Goal: Task Accomplishment & Management: Complete application form

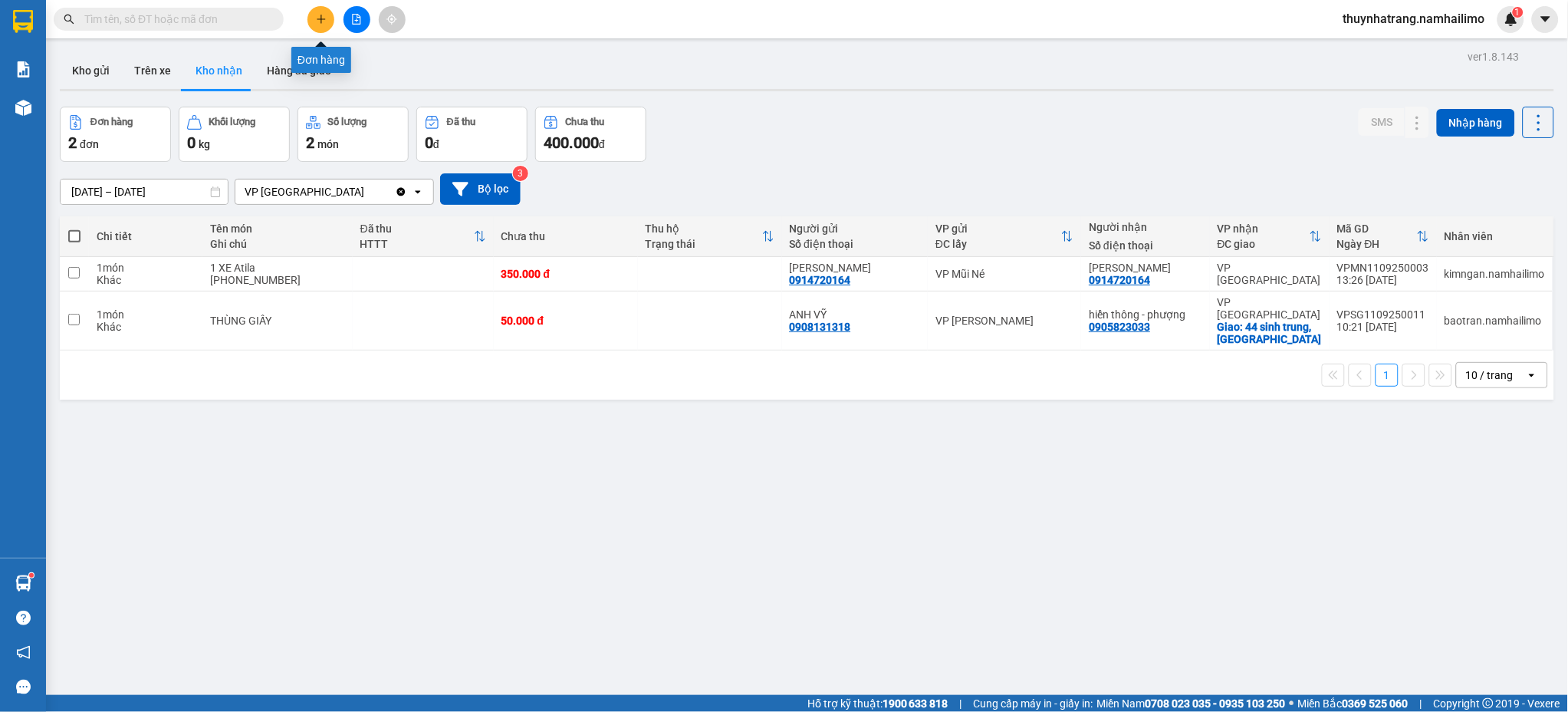
click at [328, 16] on button at bounding box center [320, 19] width 27 height 27
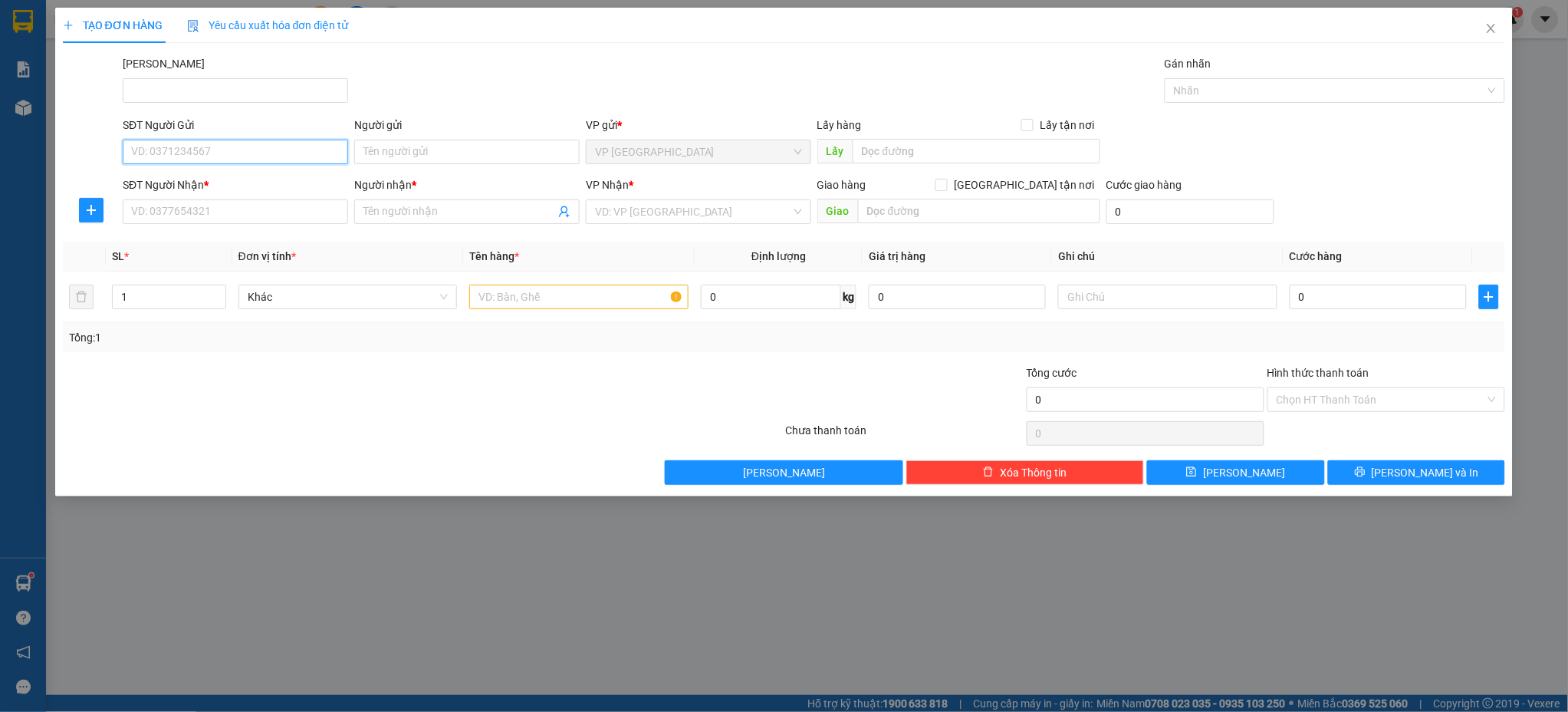
click at [195, 152] on input "SĐT Người Gửi" at bounding box center [235, 152] width 225 height 24
type input "0982640102"
click at [405, 154] on input "Người gửi" at bounding box center [467, 152] width 225 height 24
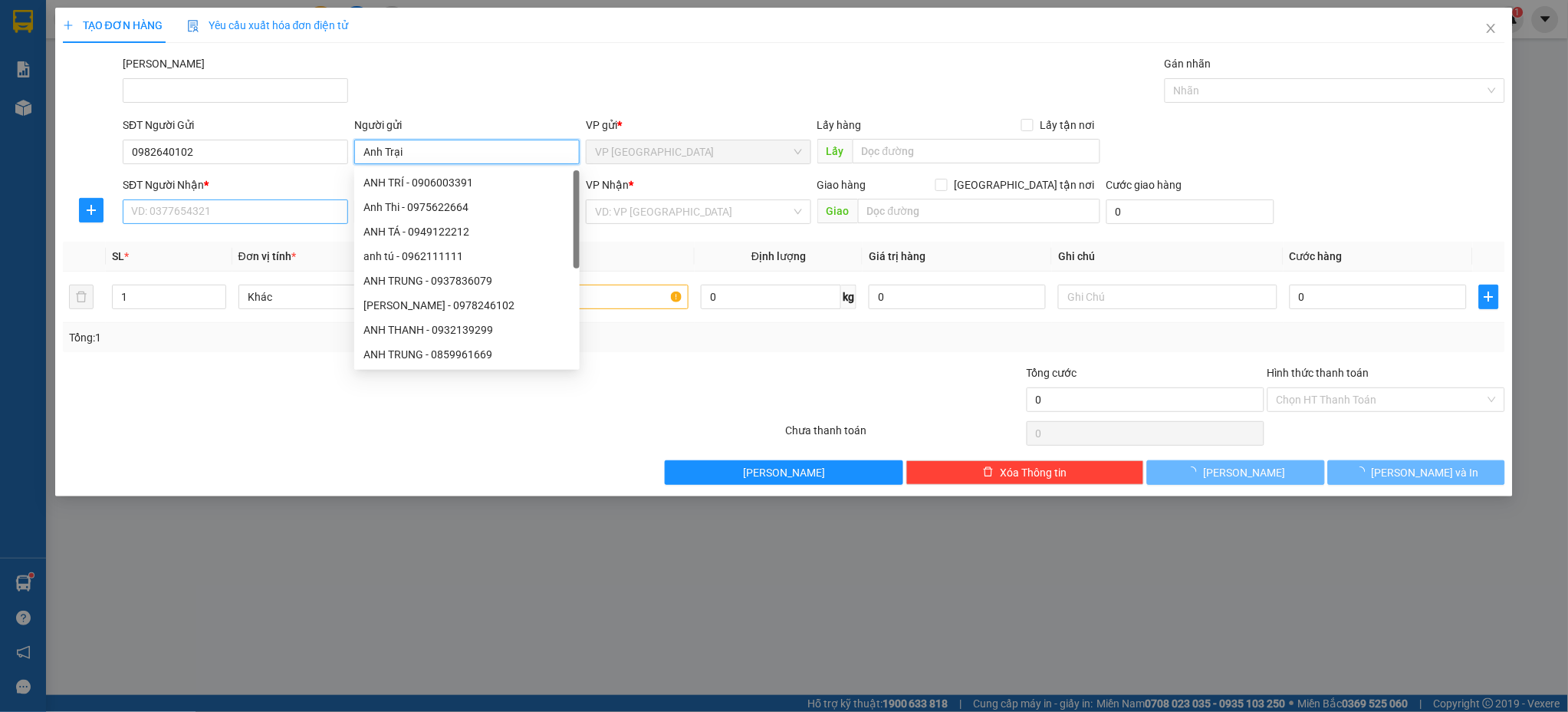
type input "Anh Trại"
click at [250, 206] on input "SĐT Người Nhận *" at bounding box center [235, 211] width 225 height 24
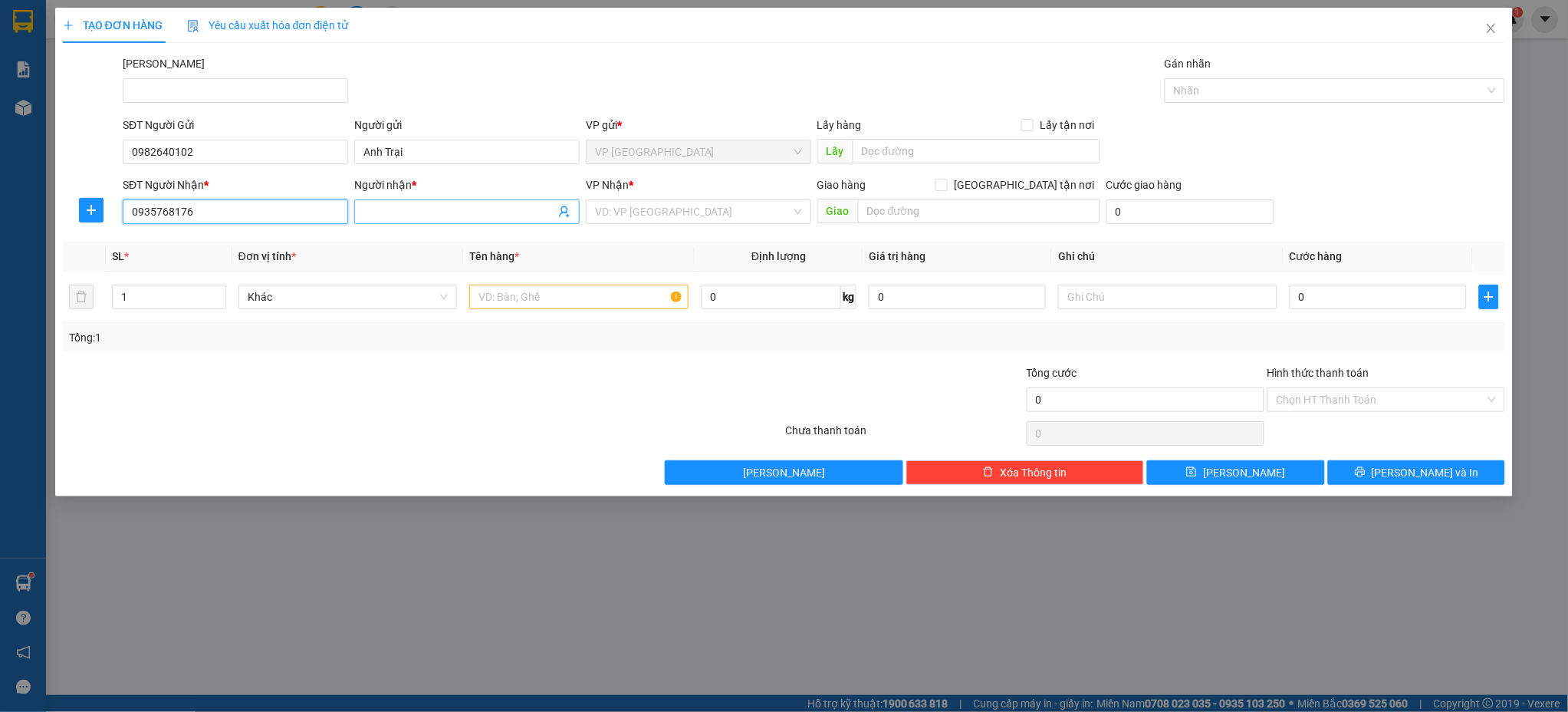
type input "0935768176"
click at [449, 210] on input "Người nhận *" at bounding box center [459, 212] width 191 height 17
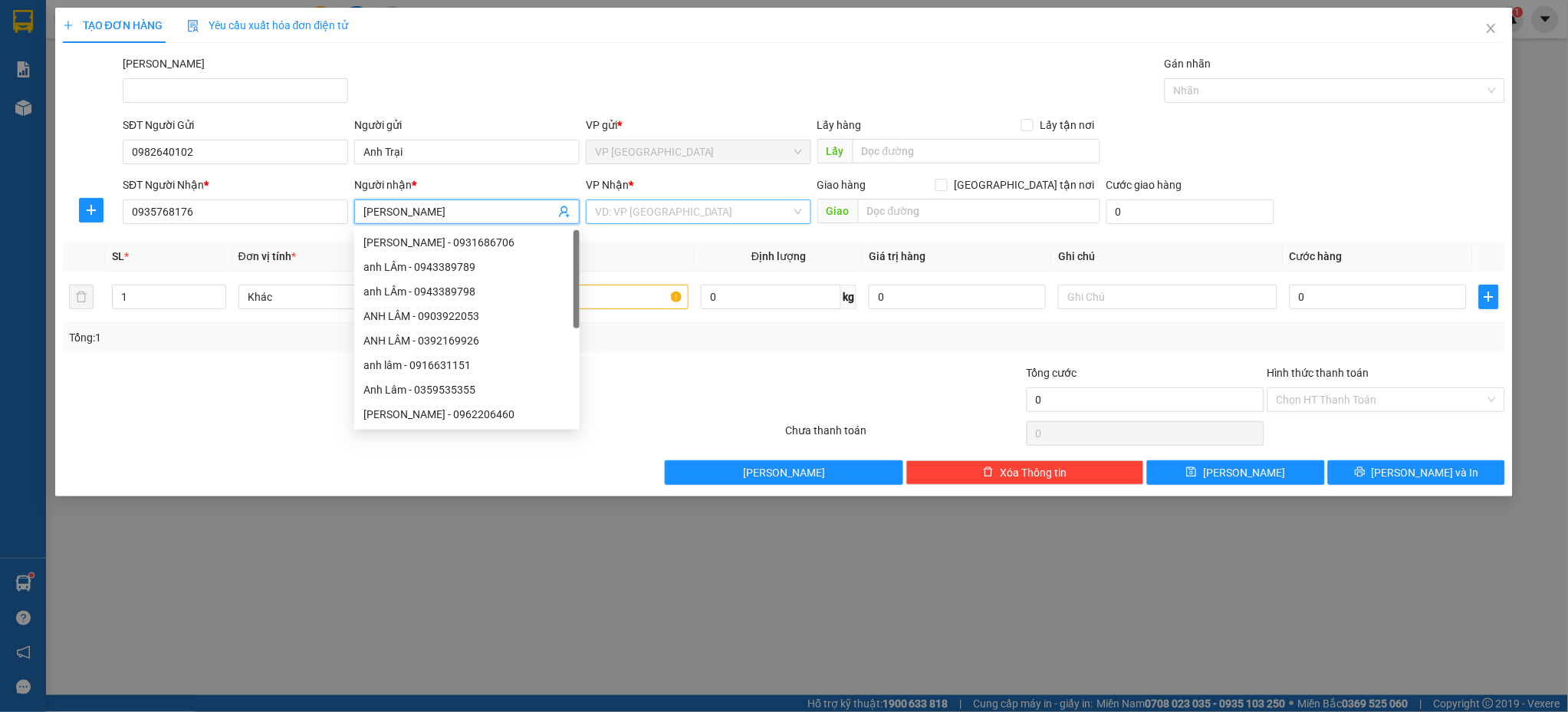
type input "[PERSON_NAME]"
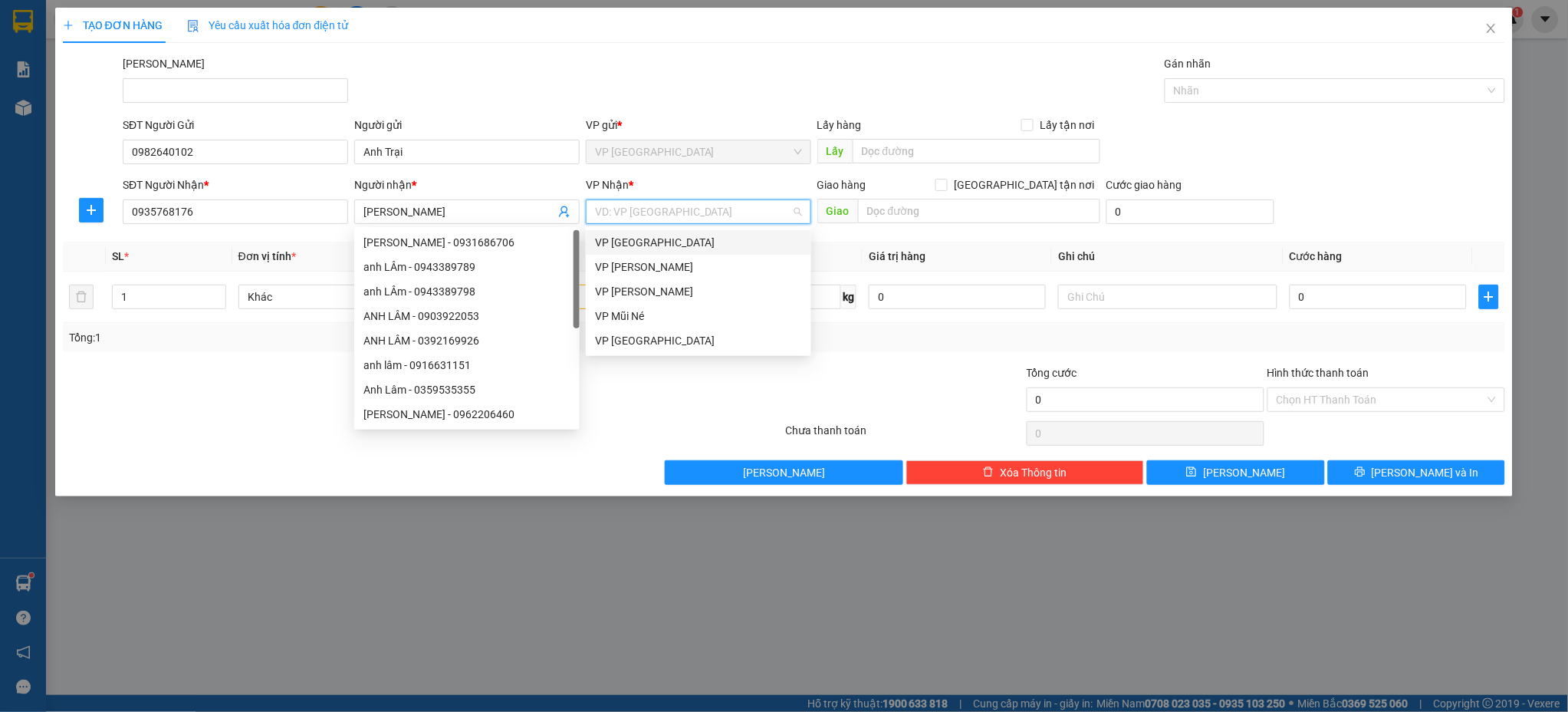
click at [659, 213] on input "search" at bounding box center [693, 211] width 197 height 23
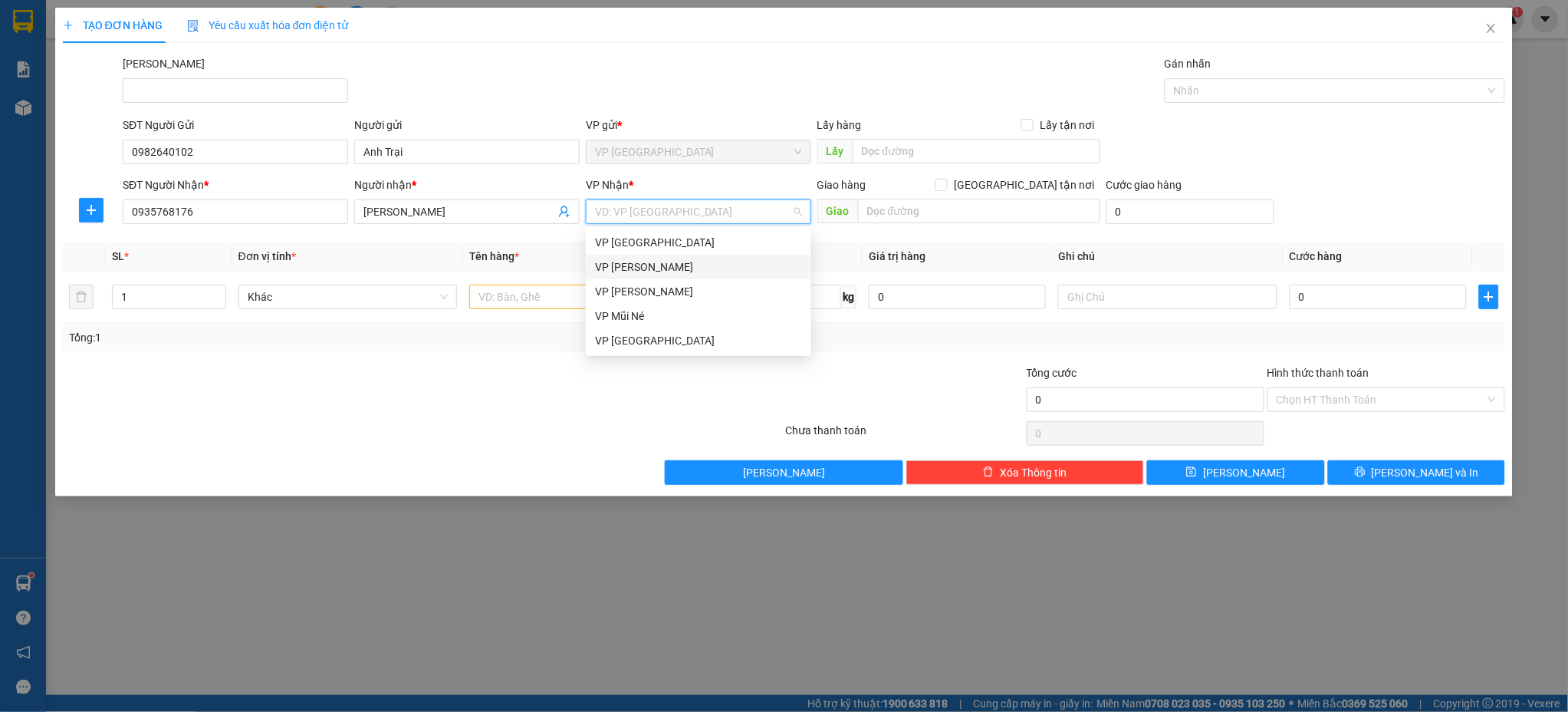
click at [676, 271] on div "VP [PERSON_NAME]" at bounding box center [699, 268] width 207 height 17
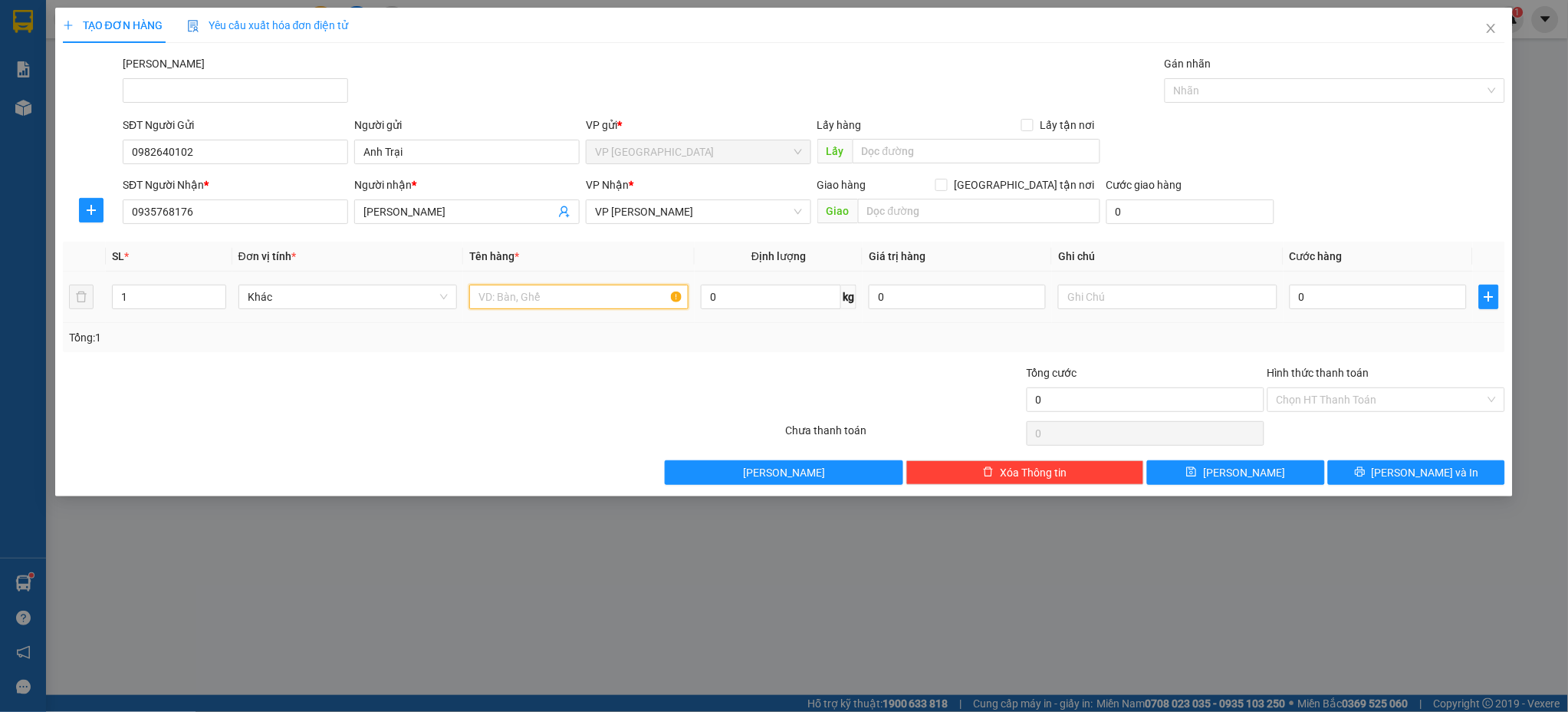
click at [499, 299] on input "text" at bounding box center [579, 297] width 219 height 24
click at [531, 294] on input "1 Tấm Bảng Inox" at bounding box center [579, 297] width 219 height 24
click at [580, 293] on input "1 Tấm Bảng Inox" at bounding box center [579, 297] width 219 height 24
drag, startPoint x: 536, startPoint y: 299, endPoint x: 488, endPoint y: 304, distance: 48.3
click at [488, 304] on input "1 Tấm Bảng Inox" at bounding box center [579, 297] width 219 height 24
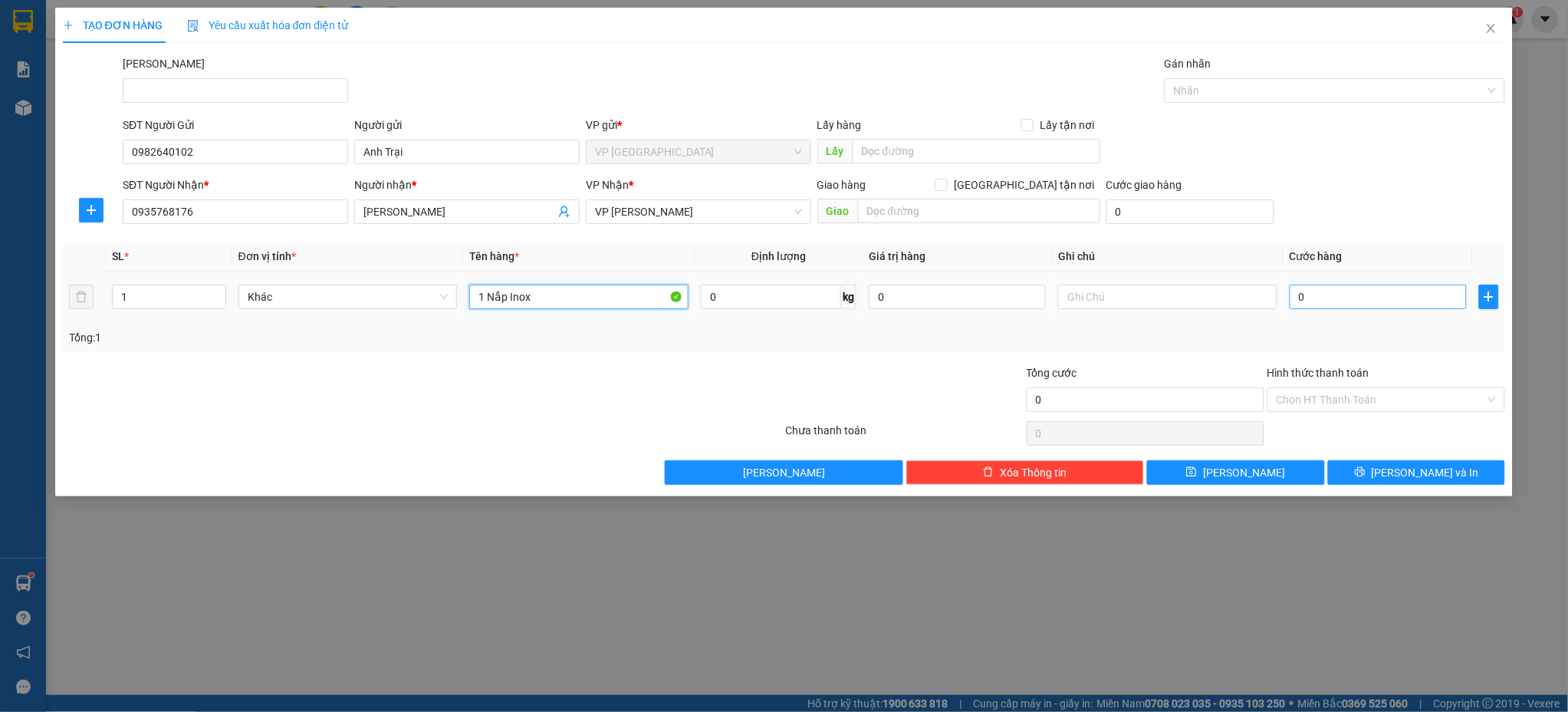
type input "1 Nắp Inox"
click at [1314, 293] on input "0" at bounding box center [1377, 297] width 177 height 24
type input "7"
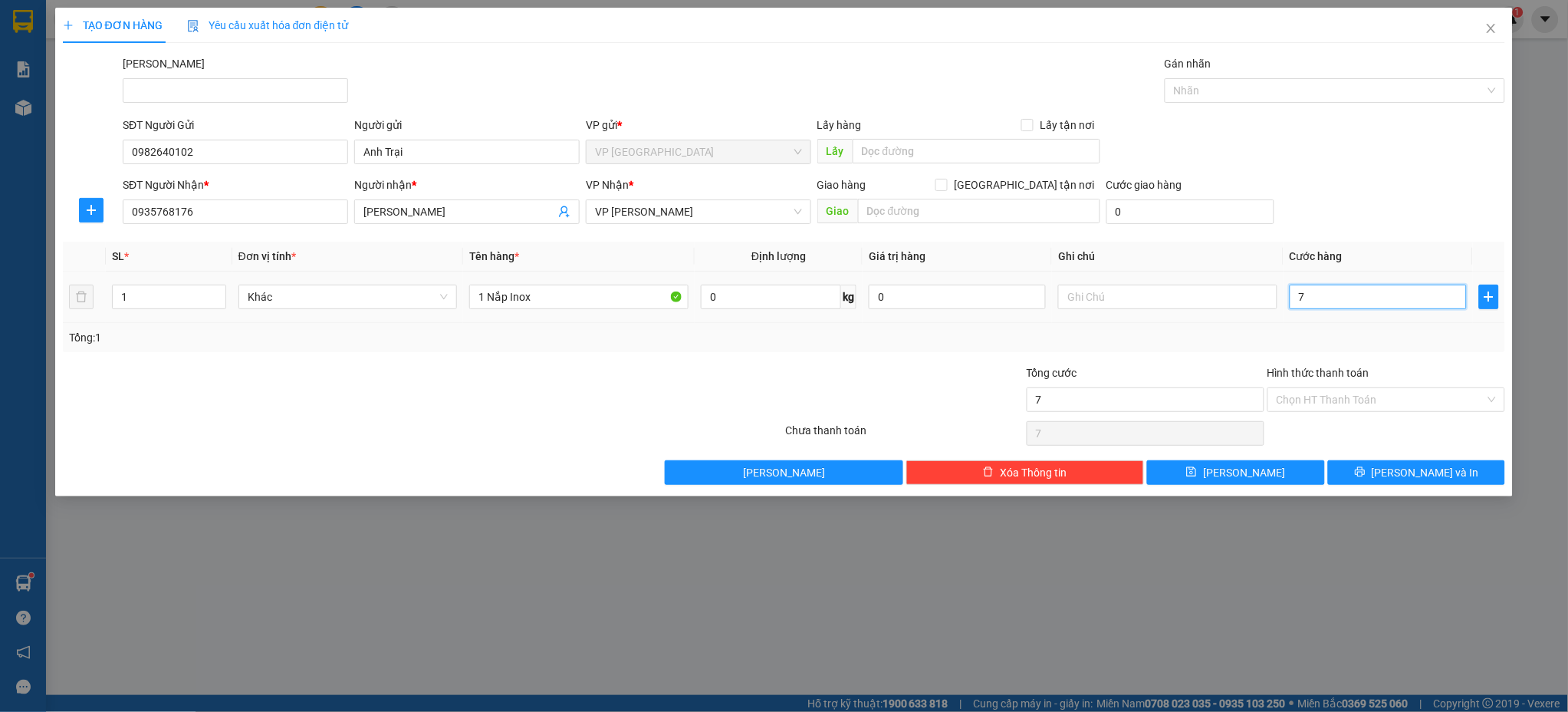
type input "70"
type input "700"
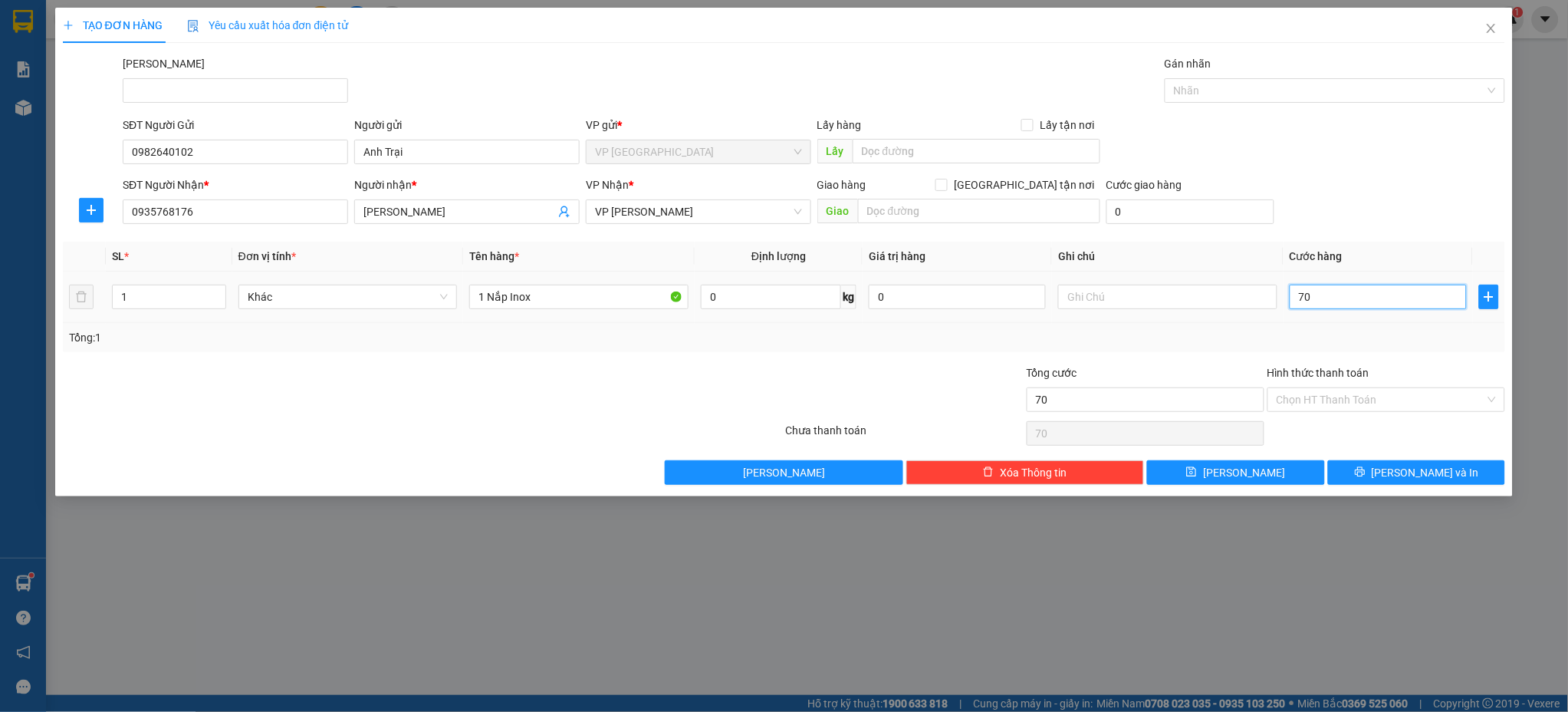
type input "700"
type input "7.000"
type input "70.000"
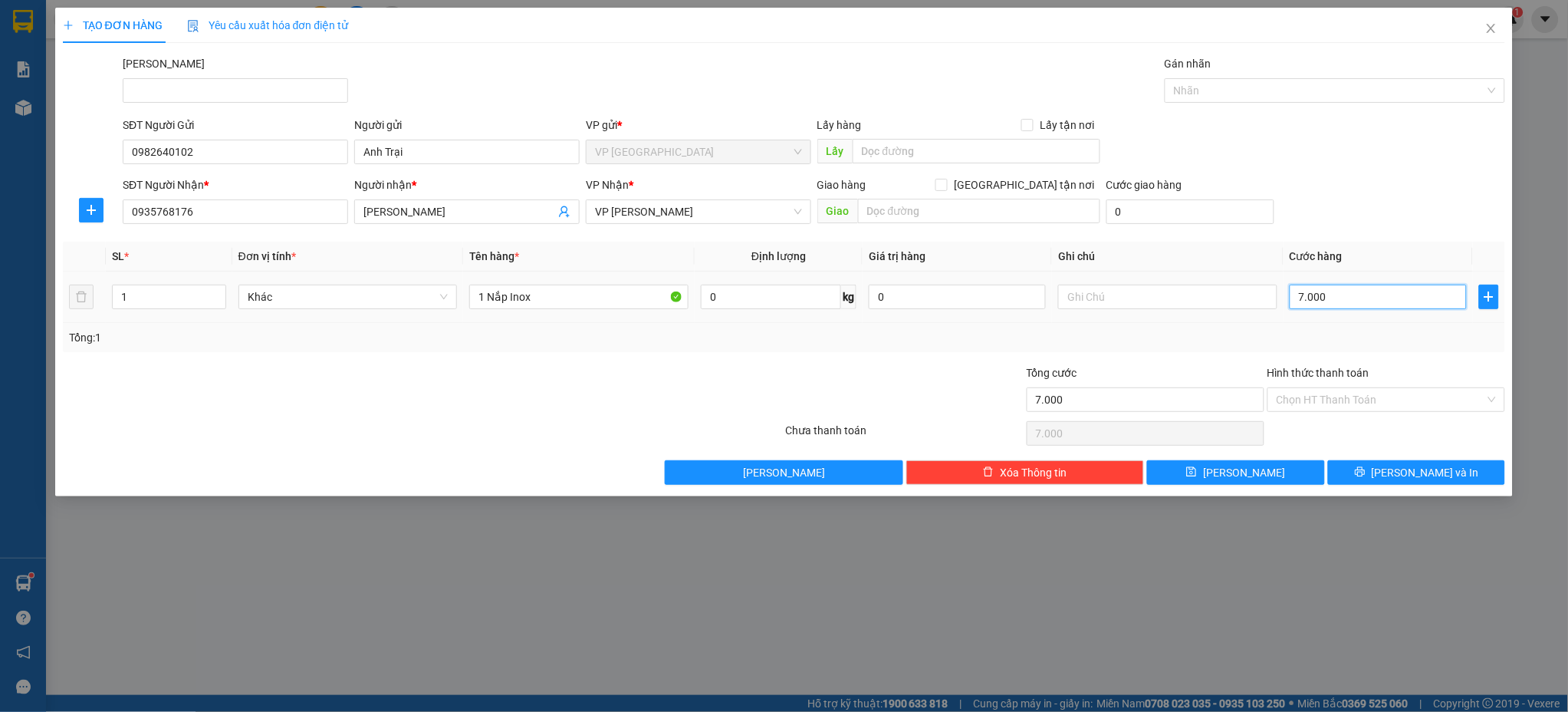
type input "70.000"
click at [1308, 400] on input "Hình thức thanh toán" at bounding box center [1381, 400] width 209 height 23
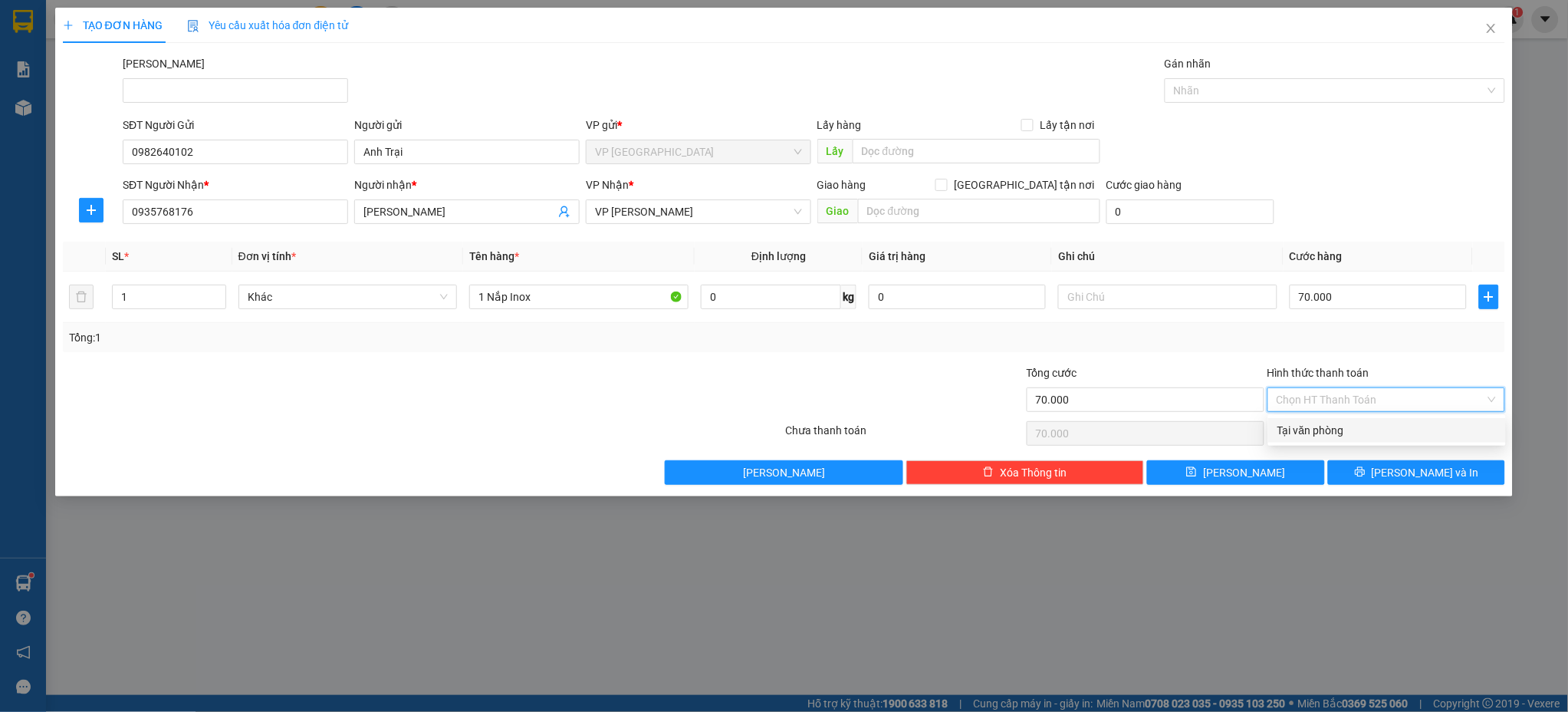
click at [1307, 399] on input "Hình thức thanh toán" at bounding box center [1381, 400] width 209 height 23
click at [1113, 344] on div "Tổng: 1" at bounding box center [784, 337] width 1430 height 17
click at [1347, 389] on div "Hình thức thanh toán Chọn HT Thanh Toán" at bounding box center [1386, 391] width 238 height 54
click at [1344, 396] on input "Hình thức thanh toán" at bounding box center [1381, 400] width 209 height 23
click at [1333, 428] on div "Tại văn phòng" at bounding box center [1387, 431] width 219 height 17
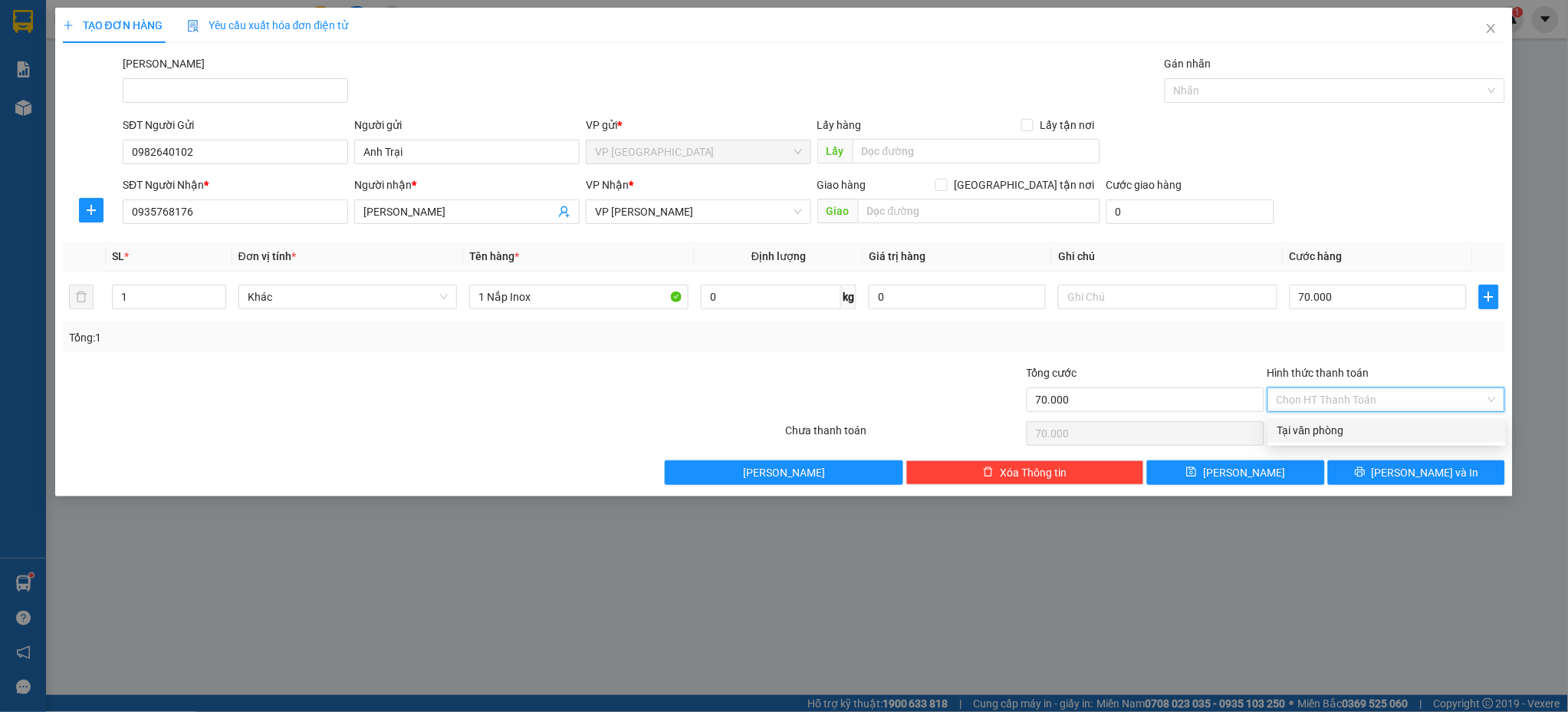
type input "0"
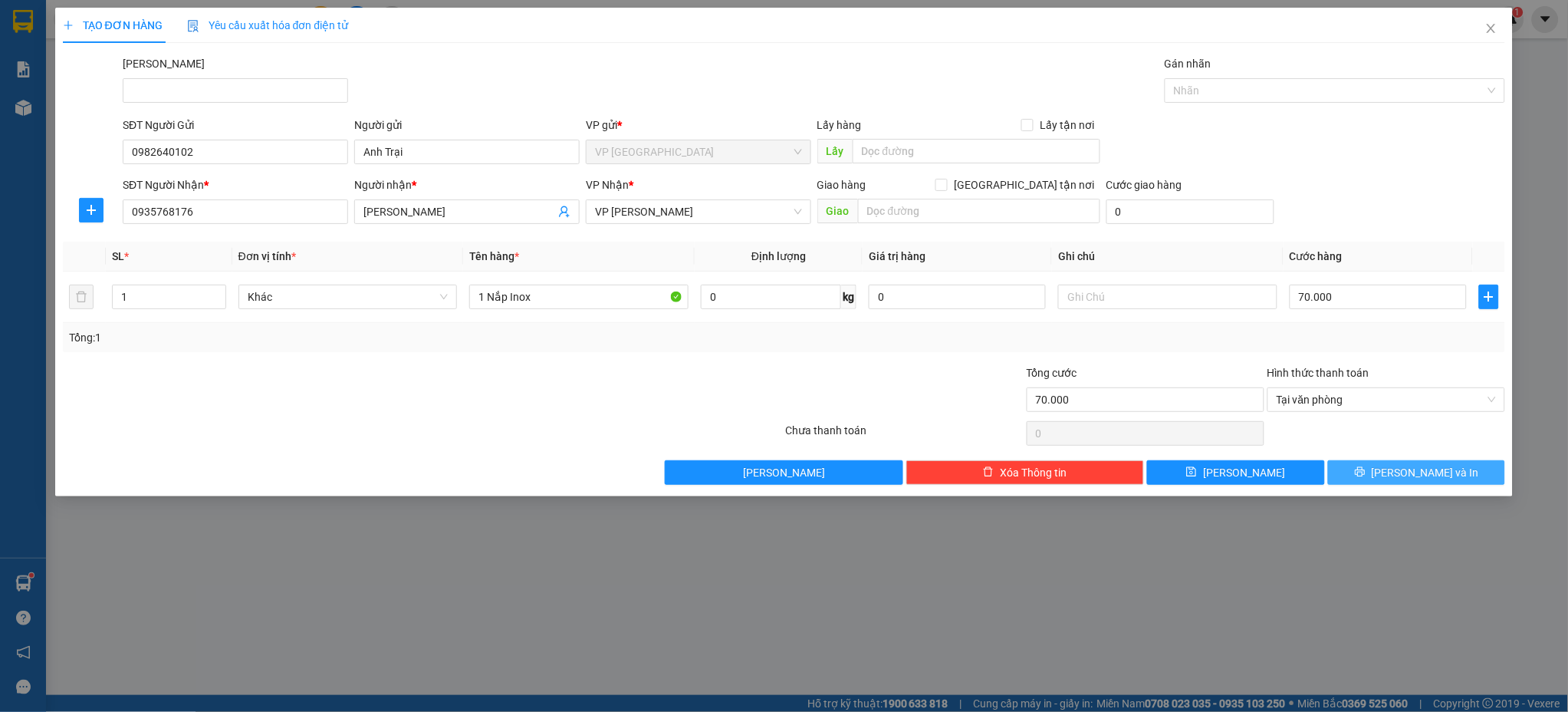
click at [1433, 477] on span "[PERSON_NAME] và In" at bounding box center [1425, 473] width 107 height 17
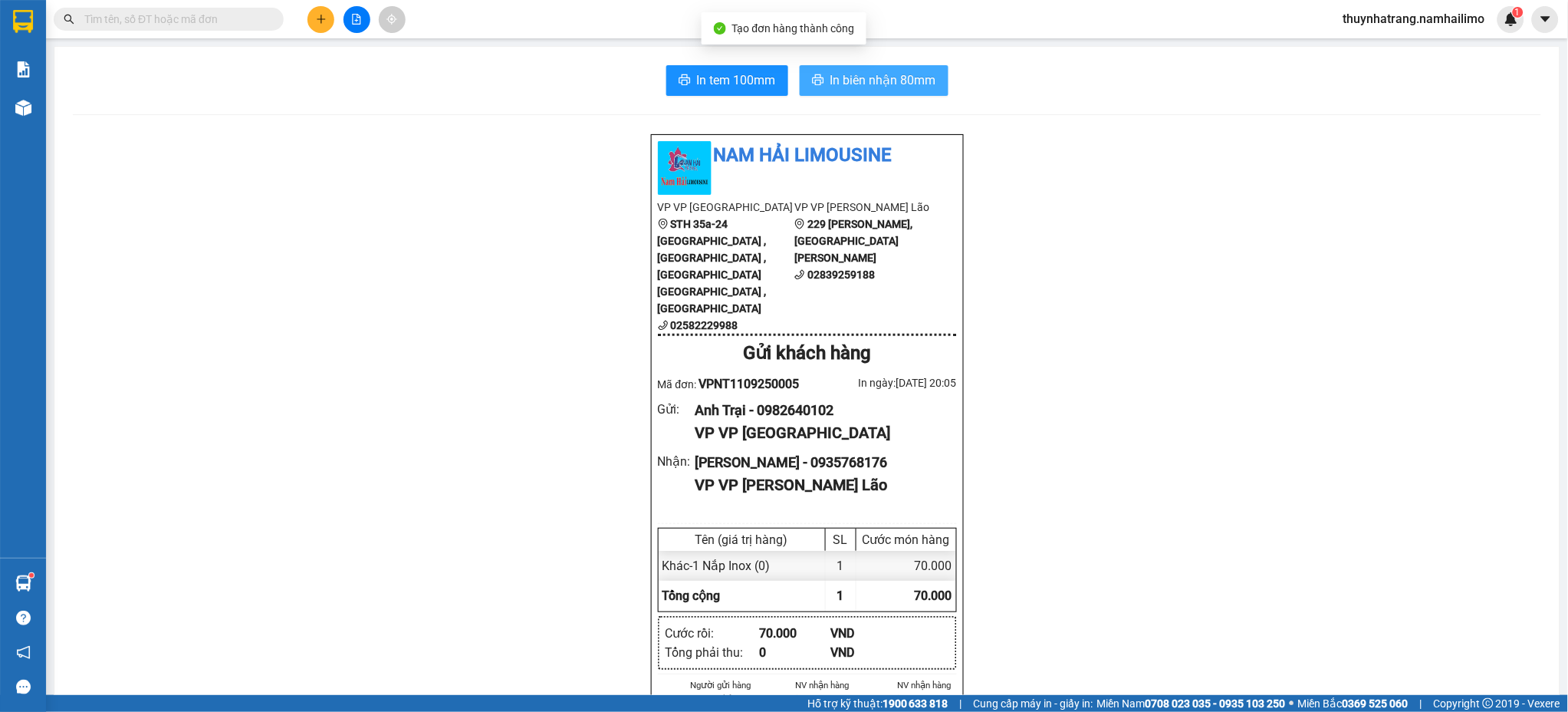
click at [880, 84] on span "In biên nhận 80mm" at bounding box center [883, 80] width 106 height 19
